Goal: Task Accomplishment & Management: Use online tool/utility

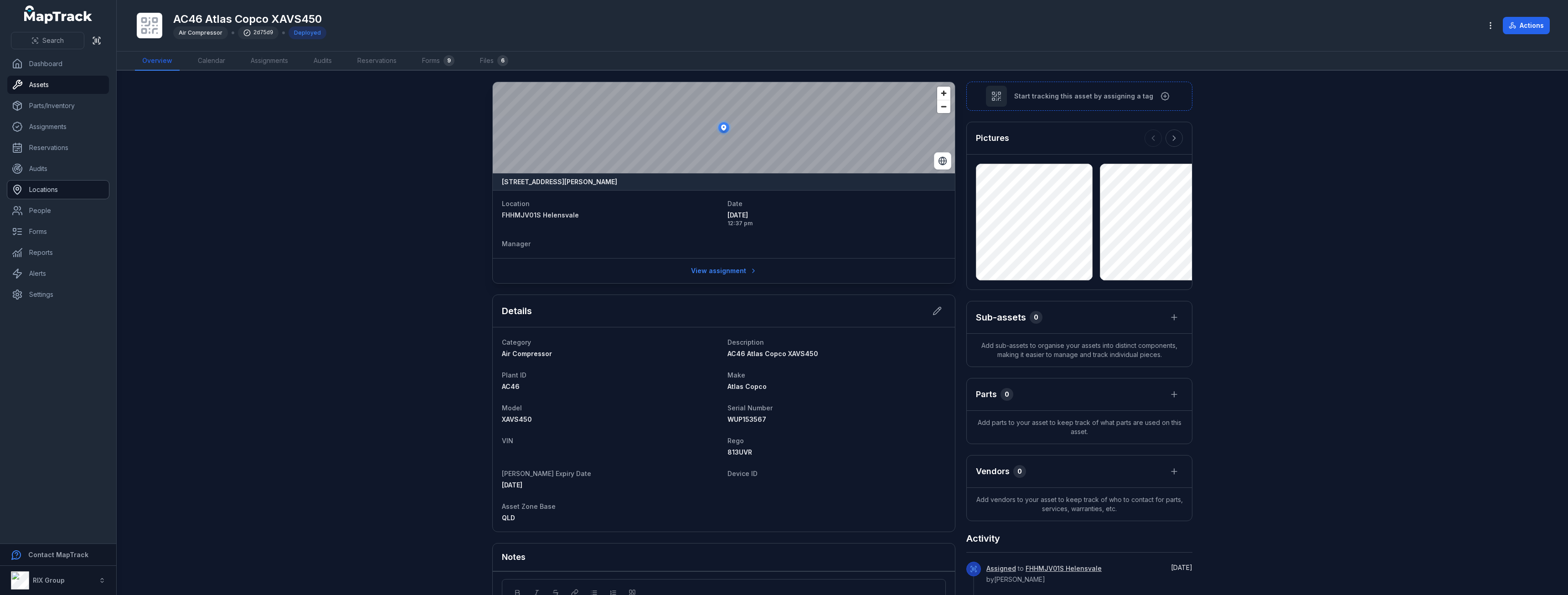
click at [55, 192] on link "Locations" at bounding box center [58, 190] width 102 height 18
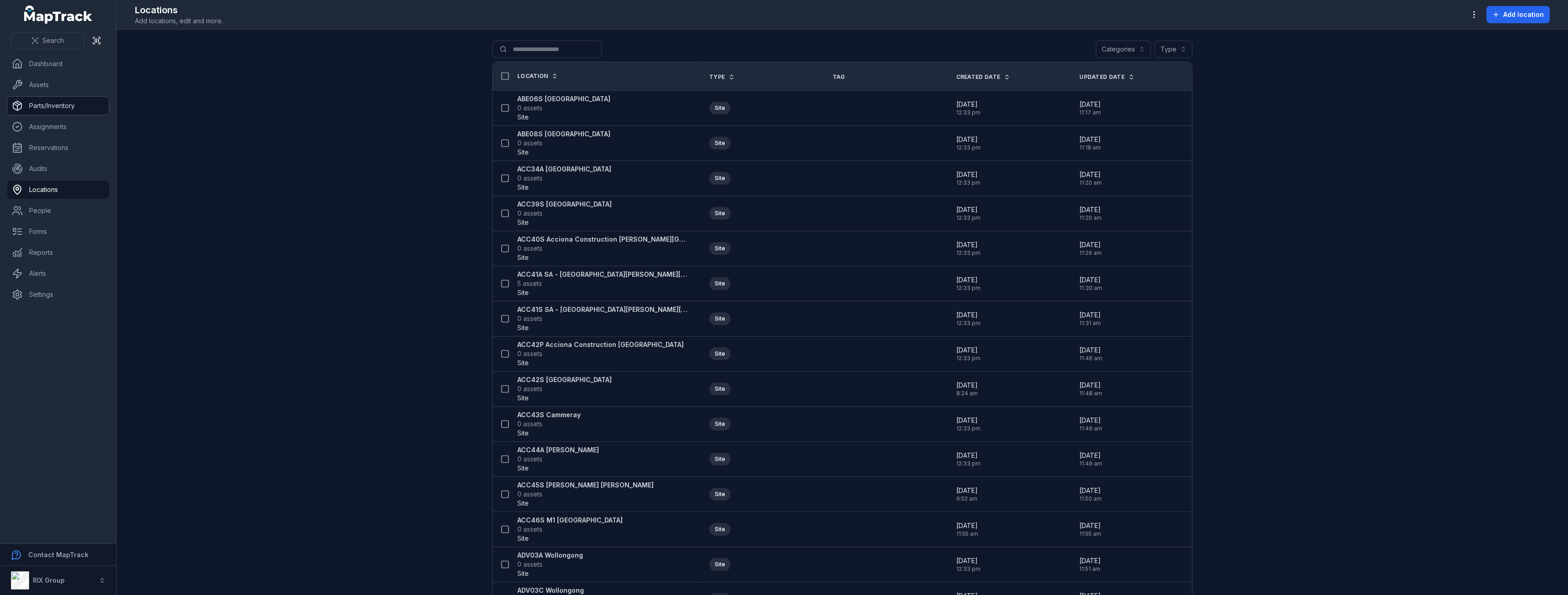
click at [45, 111] on link "Parts/Inventory" at bounding box center [58, 106] width 102 height 18
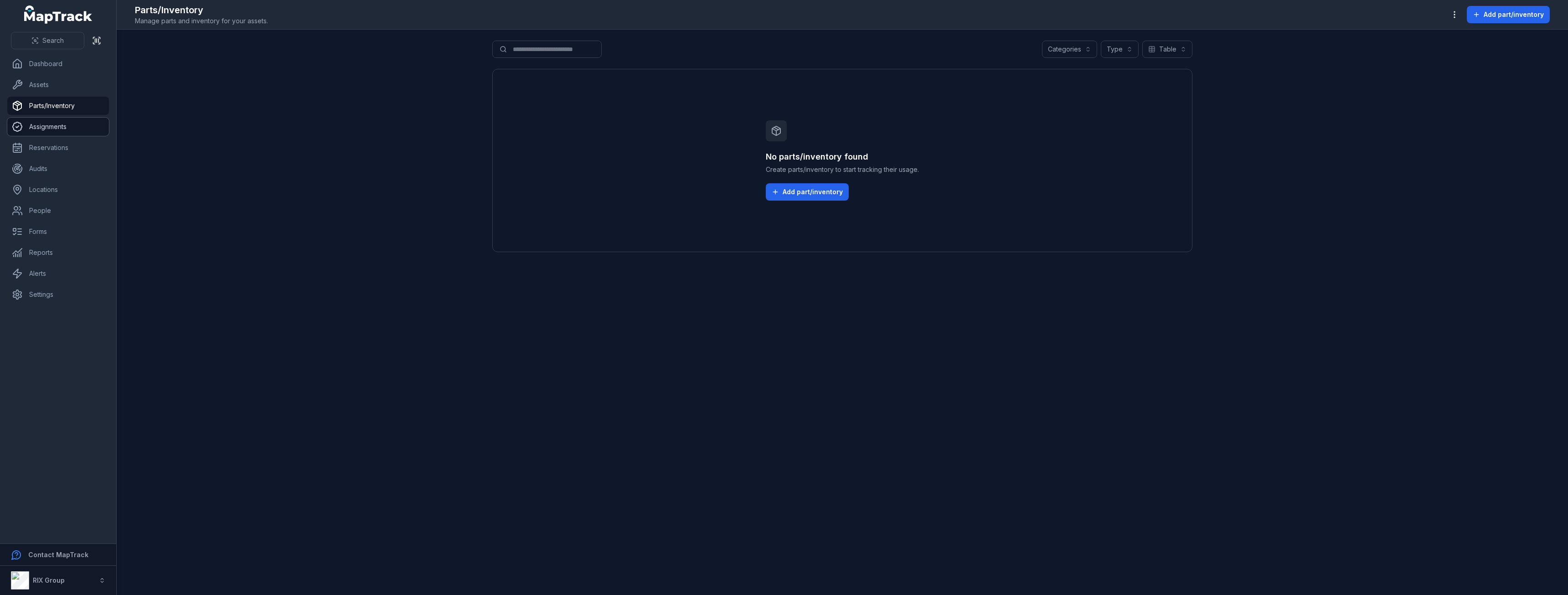
click at [54, 126] on link "Assignments" at bounding box center [58, 127] width 102 height 18
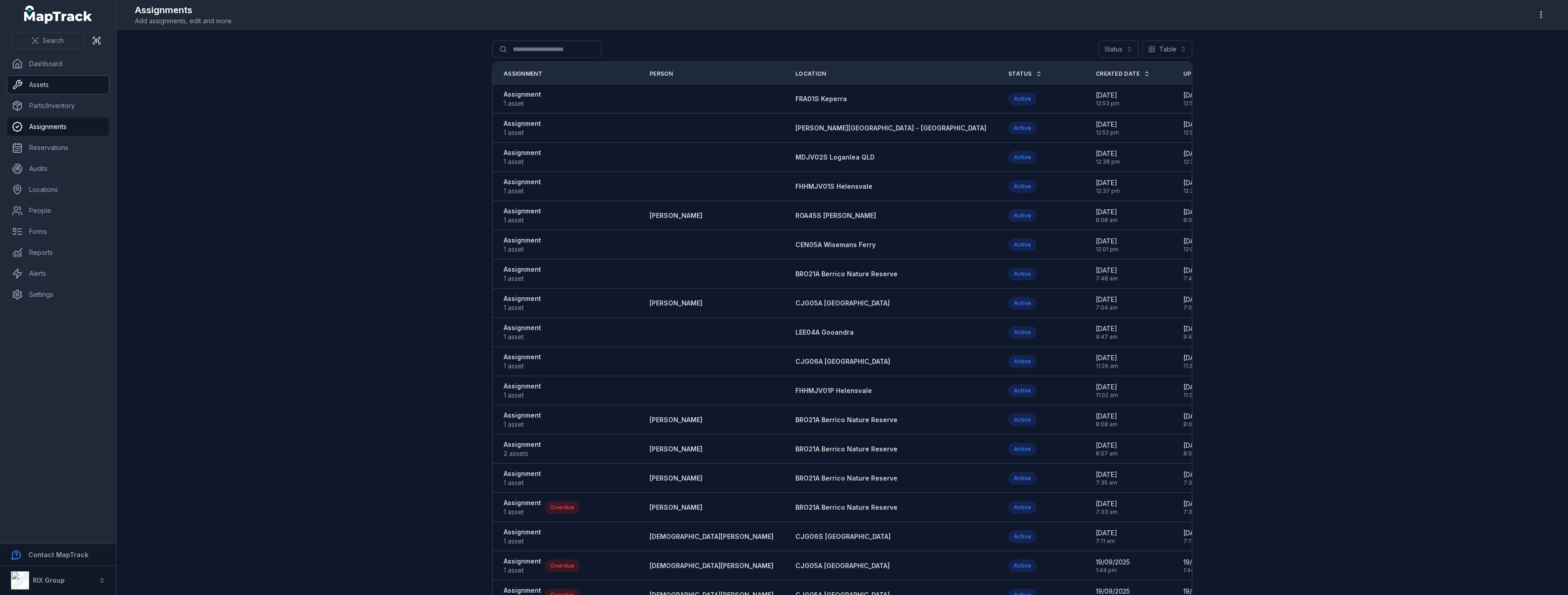
click at [65, 79] on link "Assets" at bounding box center [58, 85] width 102 height 18
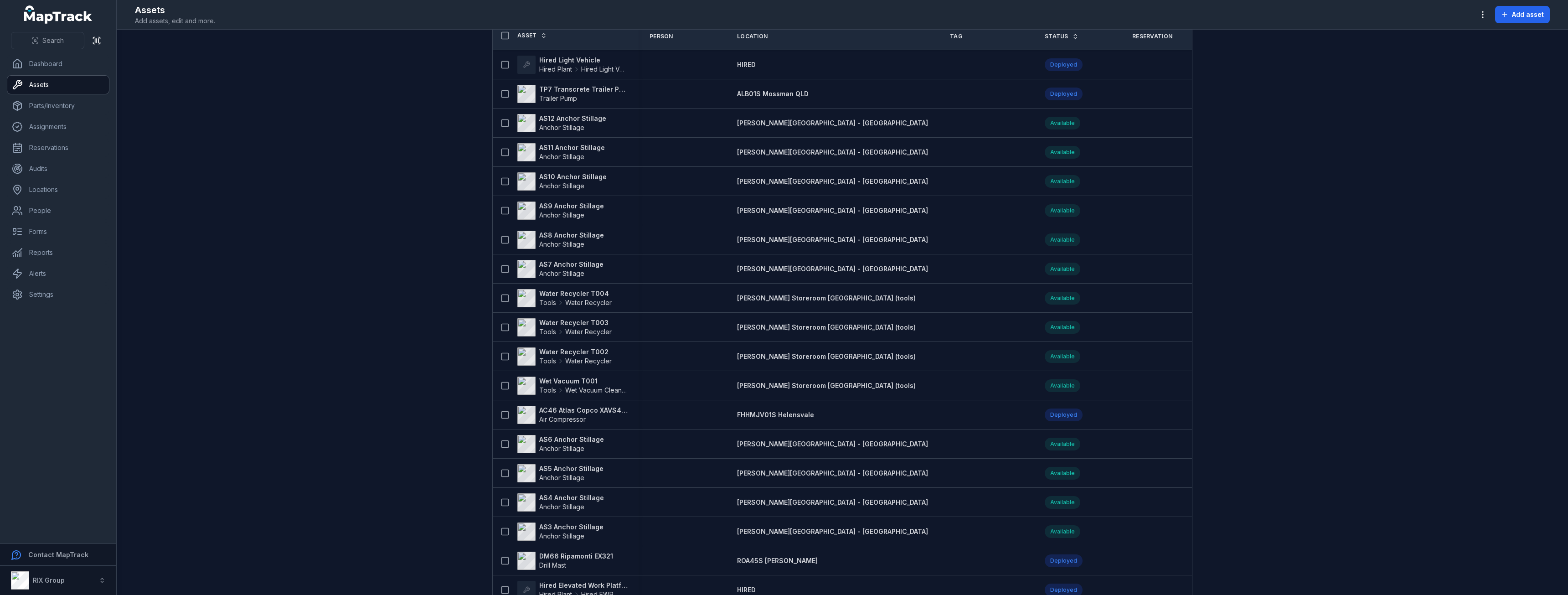
scroll to position [12, 0]
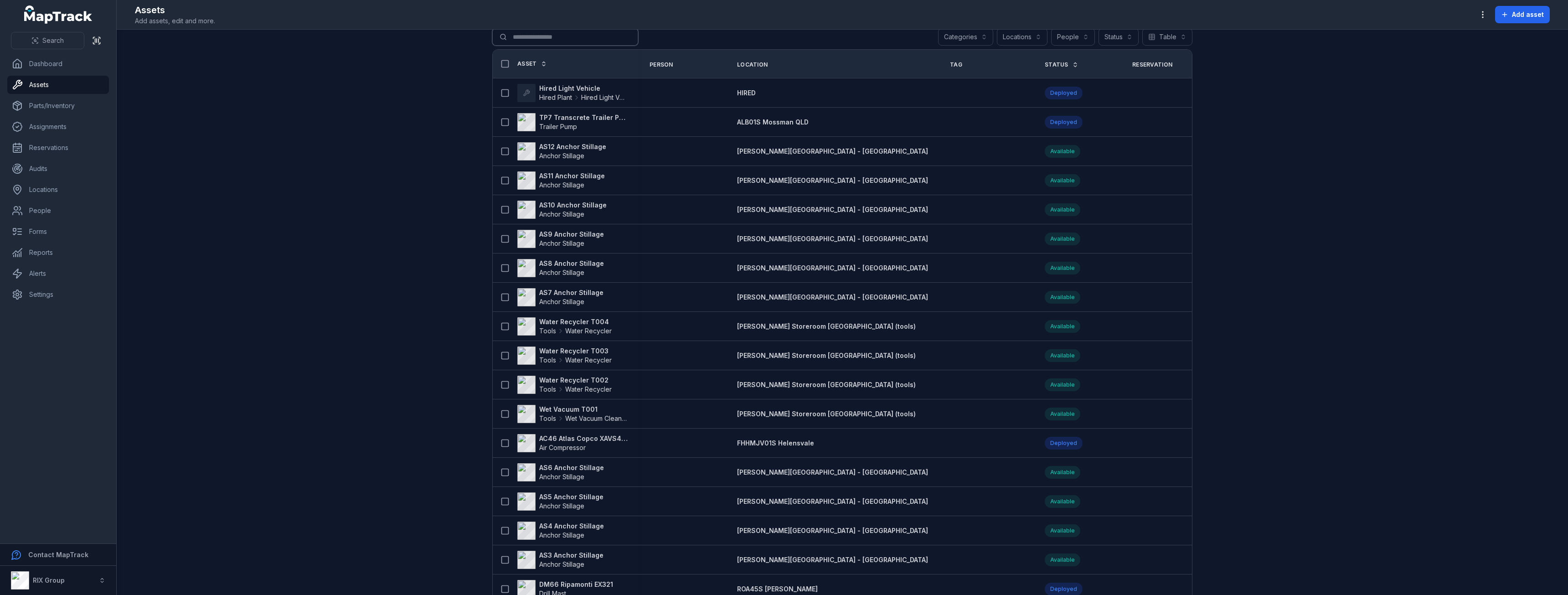
click at [509, 40] on input "Search for assets" at bounding box center [565, 37] width 146 height 17
type input "***"
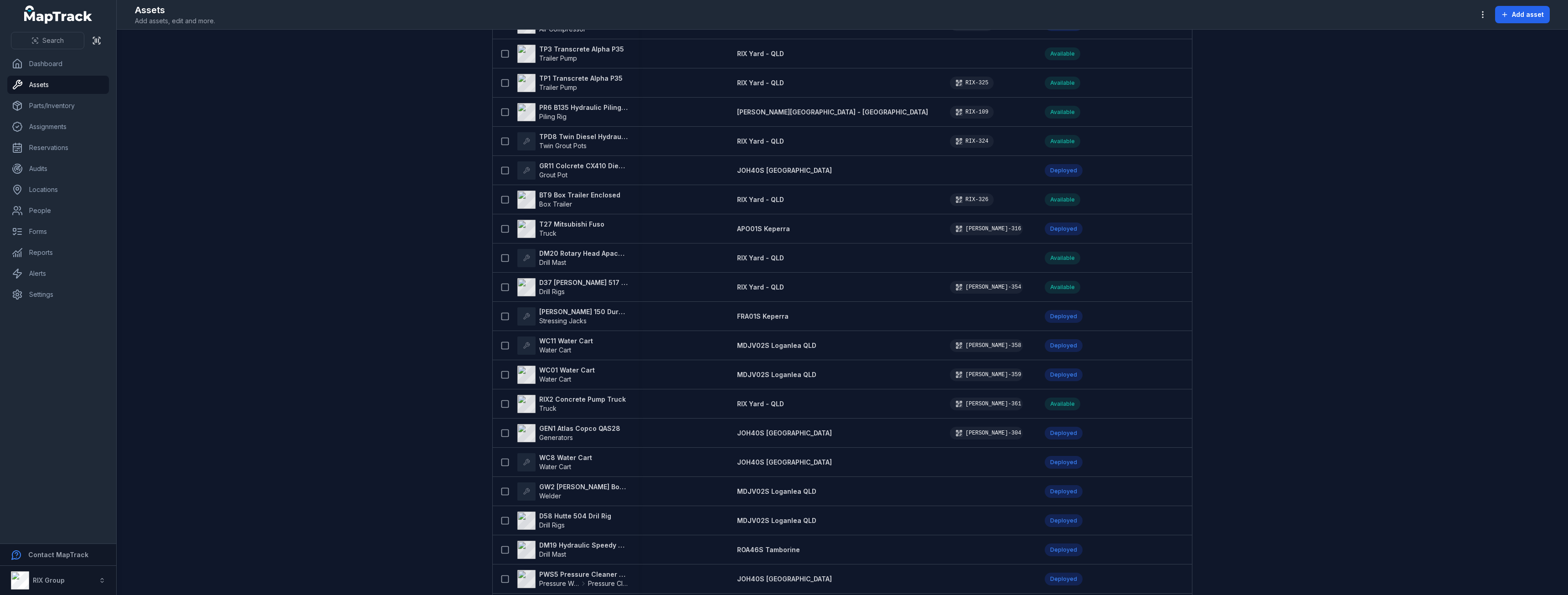
scroll to position [833, 0]
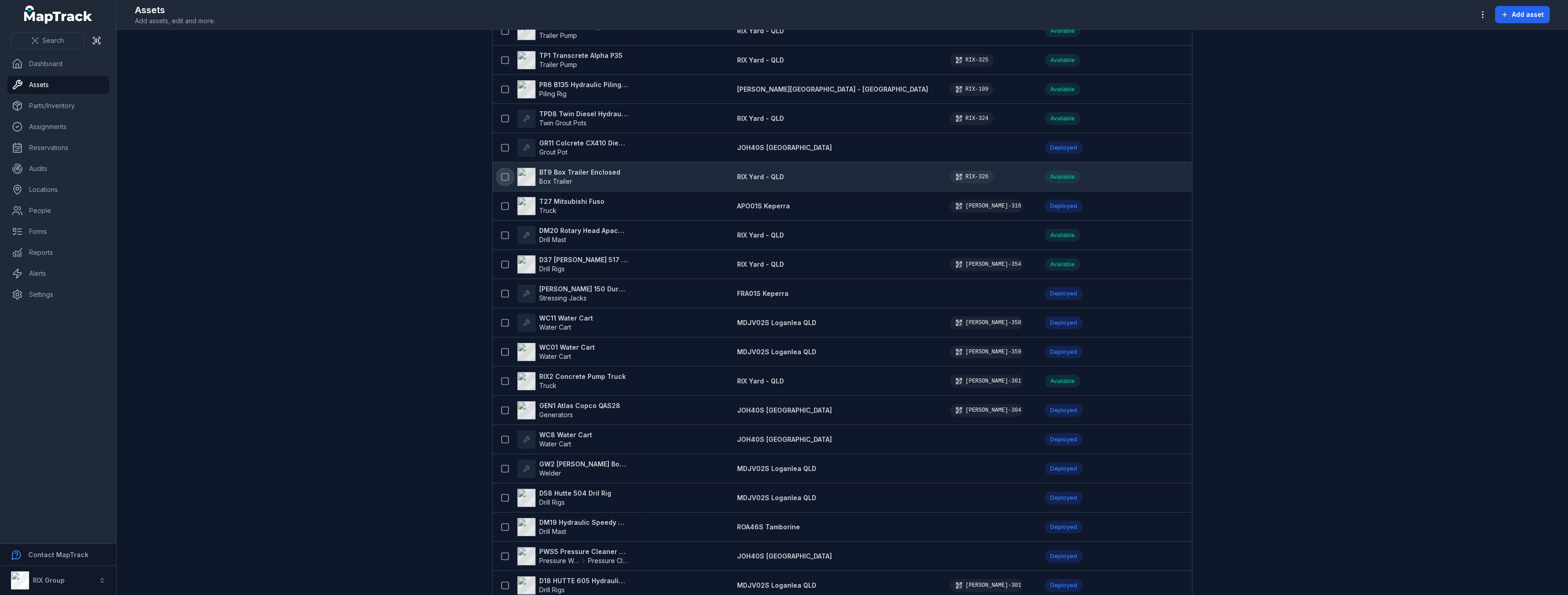
click at [502, 176] on icon at bounding box center [505, 177] width 9 height 9
click at [1487, 15] on icon "button" at bounding box center [1482, 14] width 9 height 9
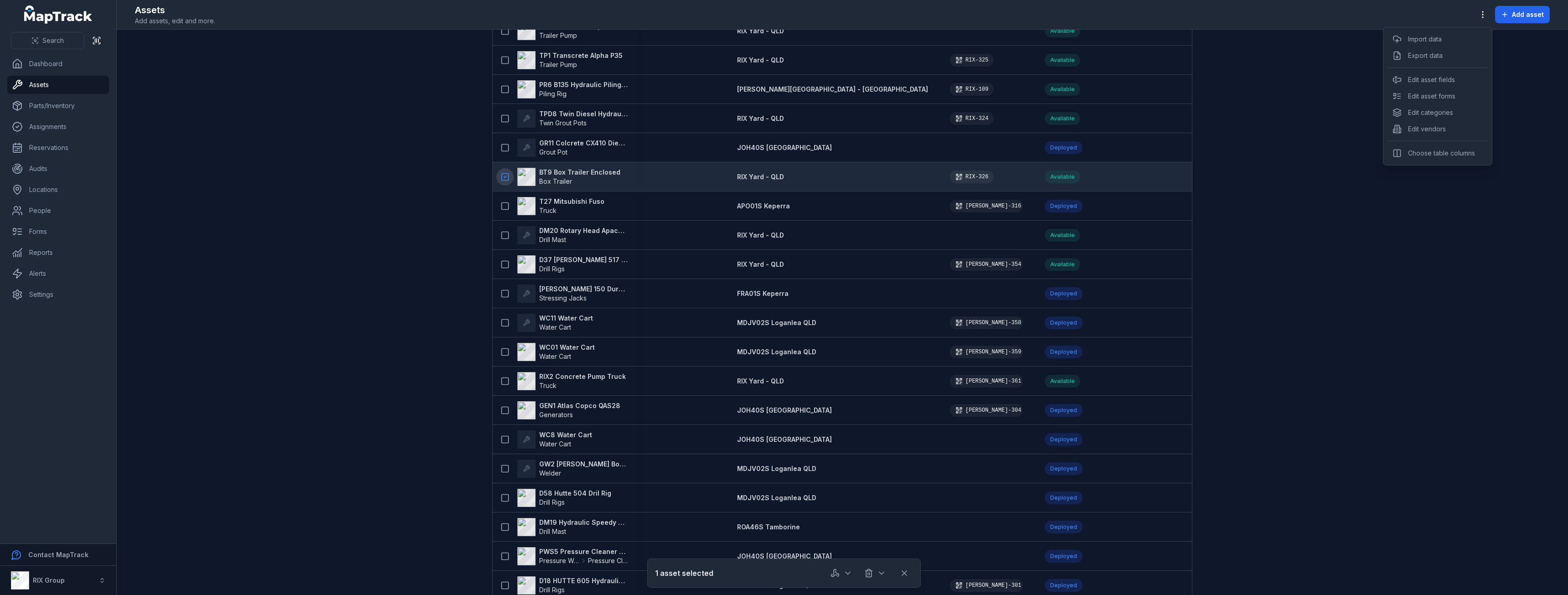
click at [1348, 23] on div "Assets Add assets, edit and more. Add asset" at bounding box center [842, 15] width 1415 height 22
click at [840, 574] on button "button" at bounding box center [841, 573] width 30 height 17
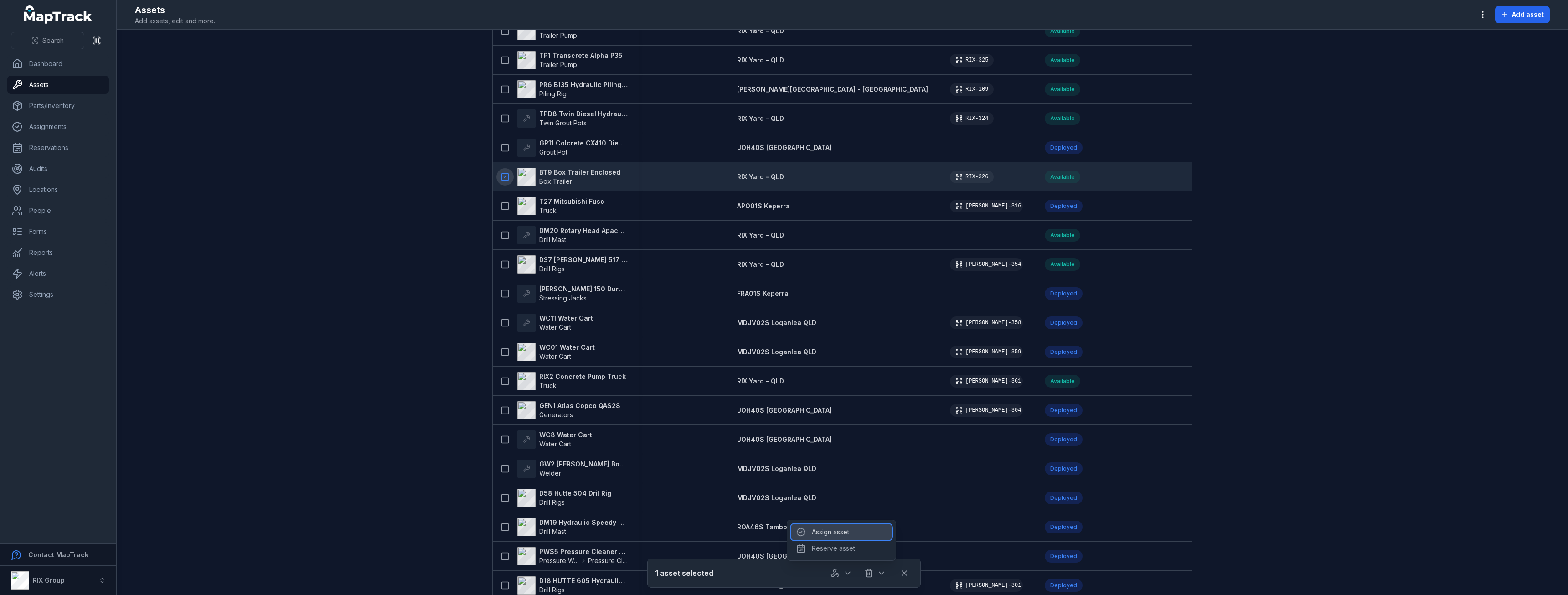
click at [828, 535] on div "Assign asset" at bounding box center [841, 532] width 101 height 16
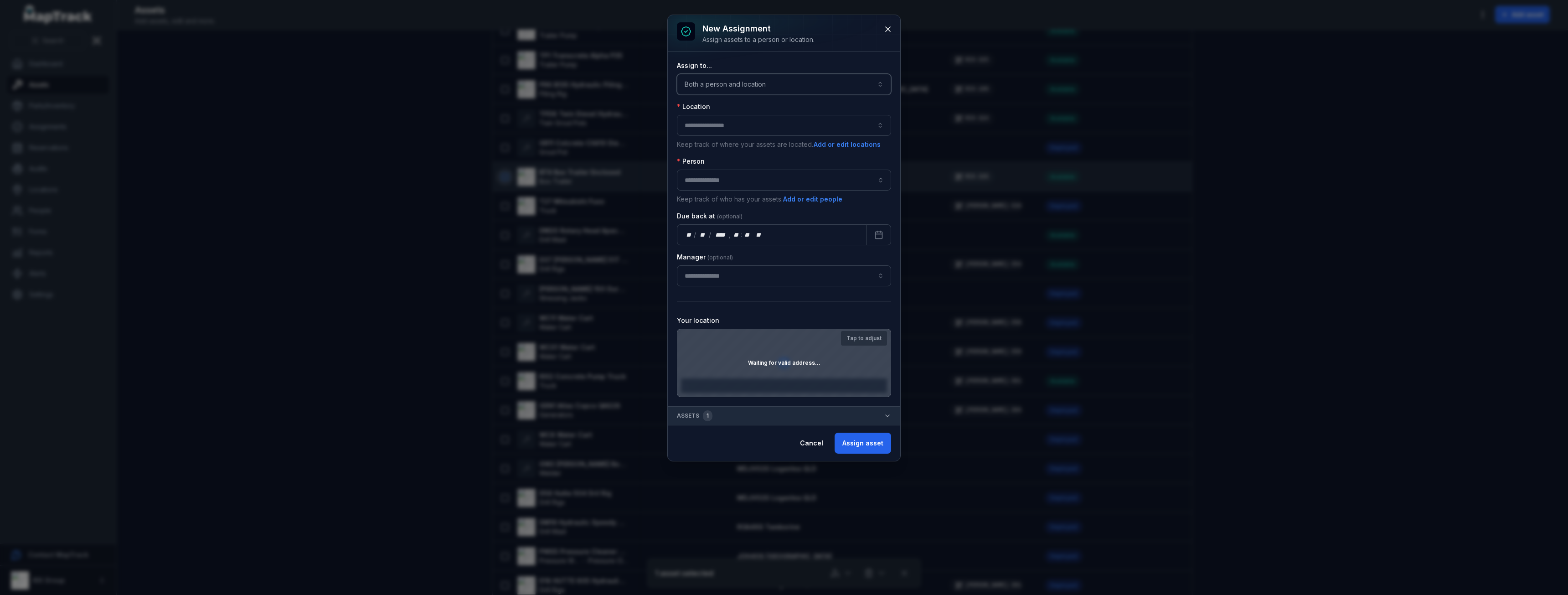
click at [743, 87] on button "Both a person and location ****" at bounding box center [784, 84] width 214 height 21
click at [720, 146] on span "A location" at bounding box center [712, 143] width 30 height 9
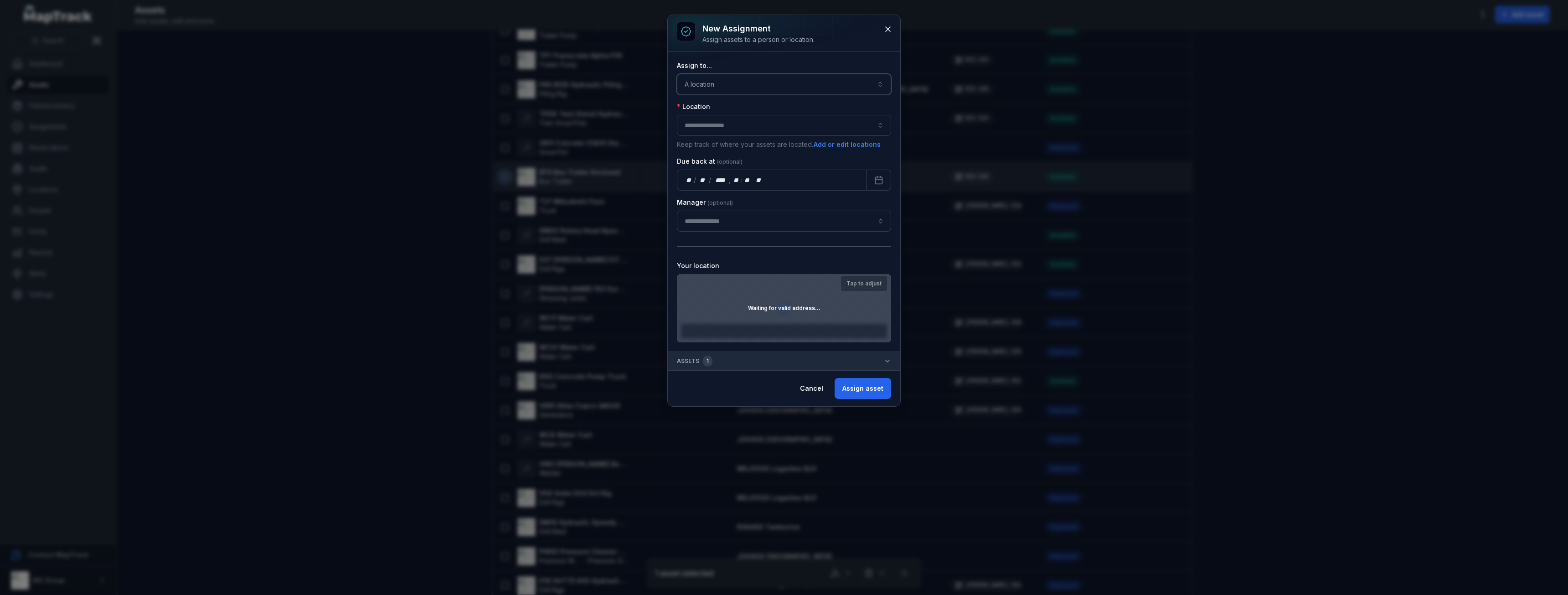
click at [715, 132] on button "button" at bounding box center [784, 125] width 214 height 21
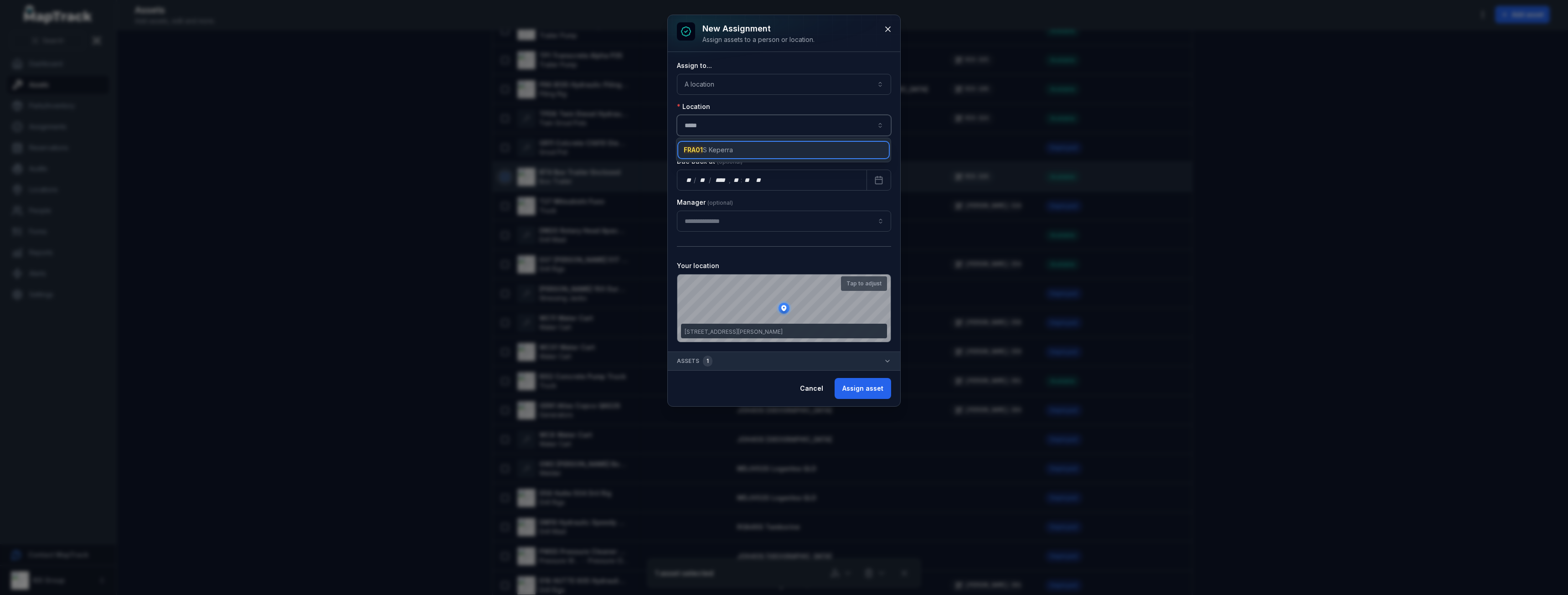
click at [715, 152] on span "FRA01 S Keperra" at bounding box center [708, 150] width 49 height 9
type input "**********"
click at [862, 386] on button "Assign asset" at bounding box center [863, 389] width 57 height 21
